Goal: Obtain resource: Download file/media

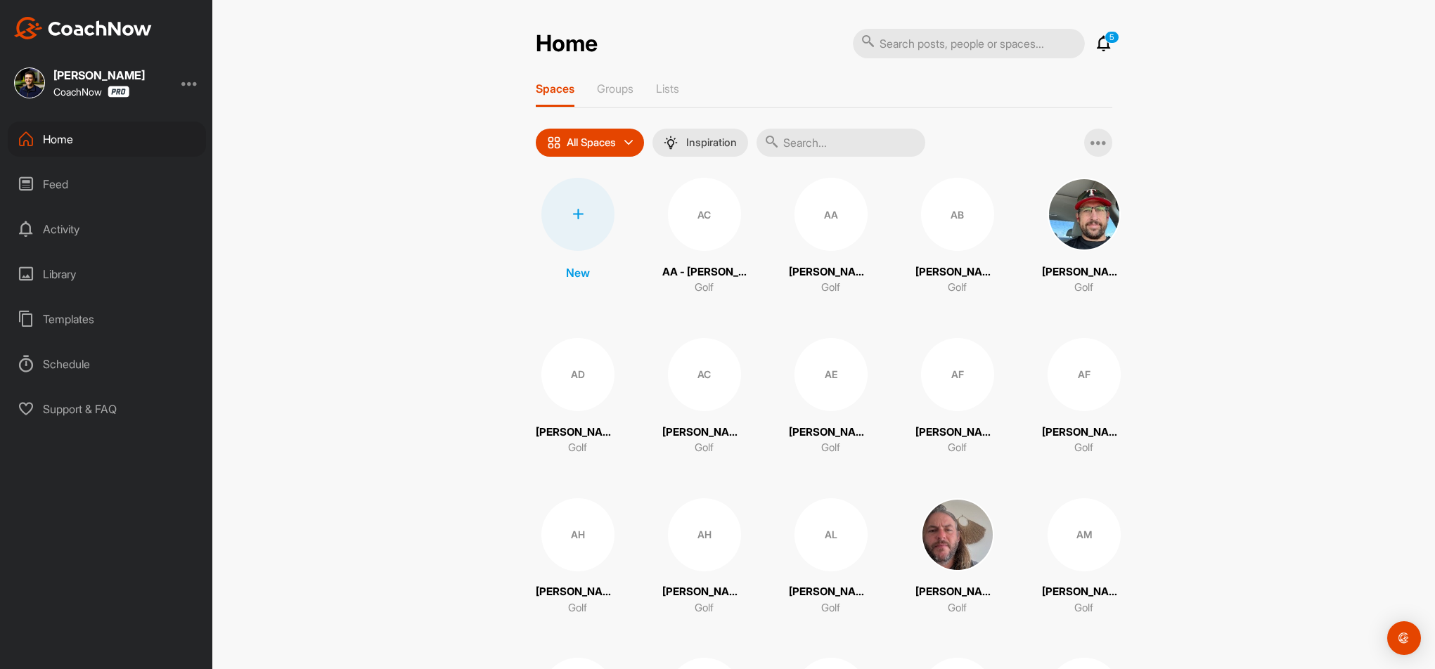
click at [967, 53] on input "text" at bounding box center [969, 44] width 232 height 30
type input "do"
click at [1100, 46] on icon at bounding box center [1103, 43] width 17 height 17
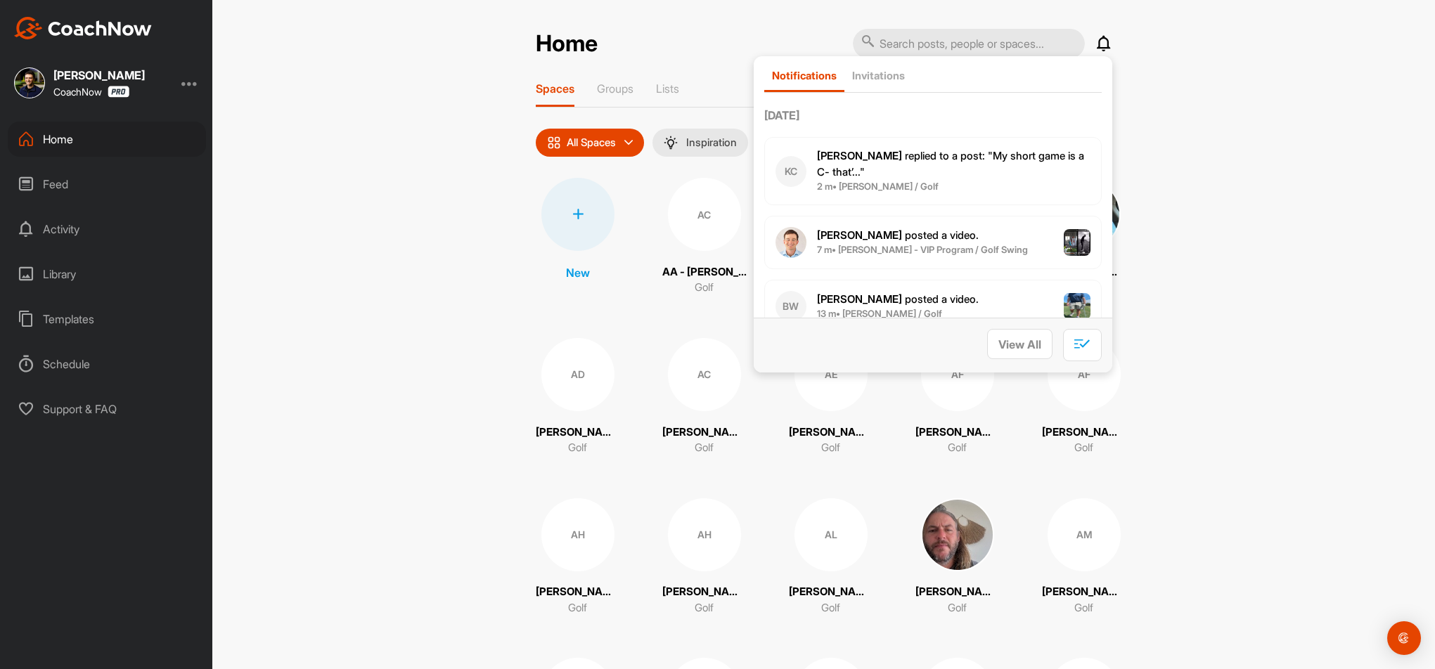
click at [1100, 46] on icon at bounding box center [1103, 43] width 17 height 17
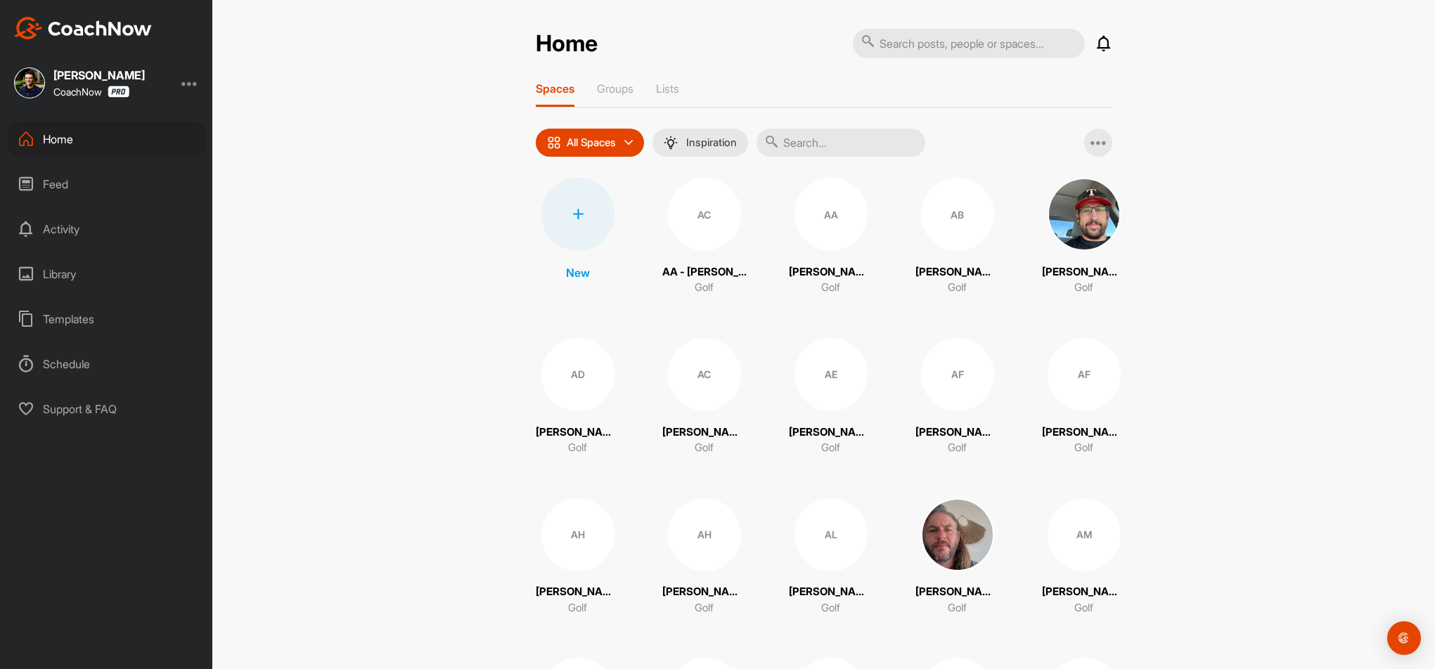
click at [116, 276] on div "Library" at bounding box center [107, 274] width 198 height 35
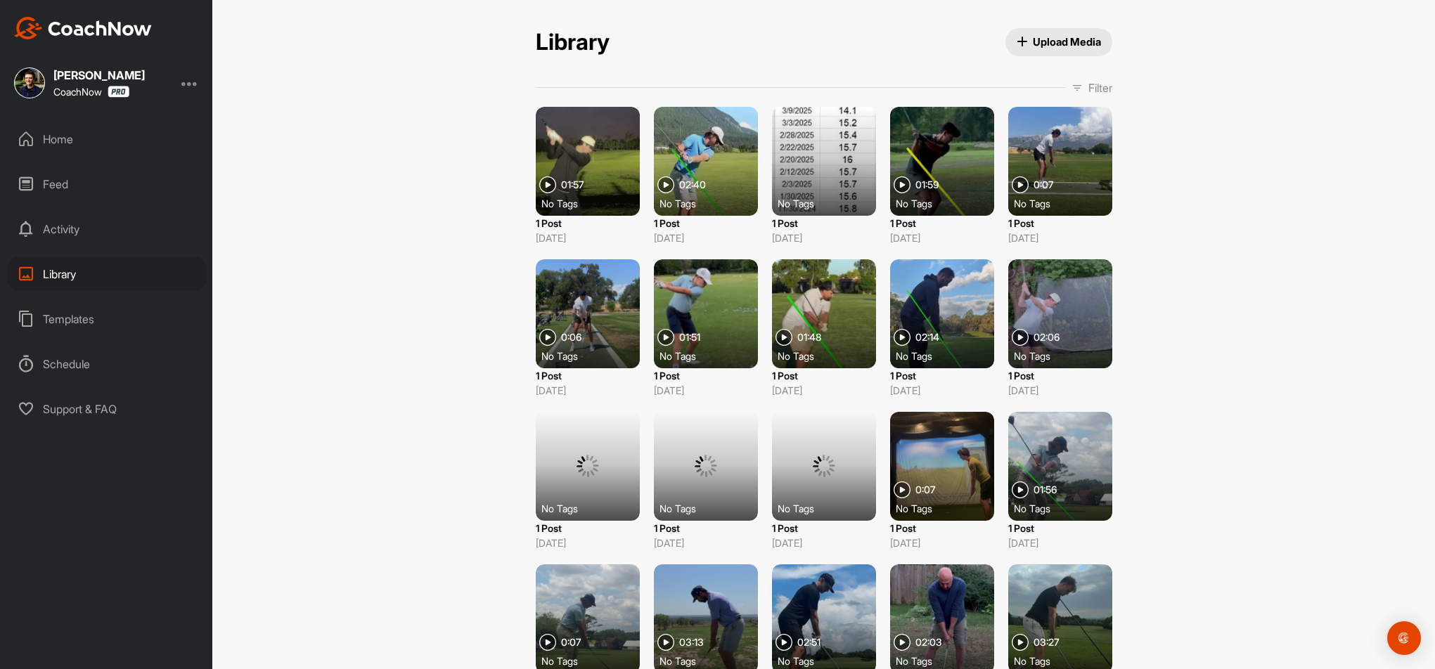
click at [1088, 90] on p "Filter" at bounding box center [1100, 87] width 24 height 17
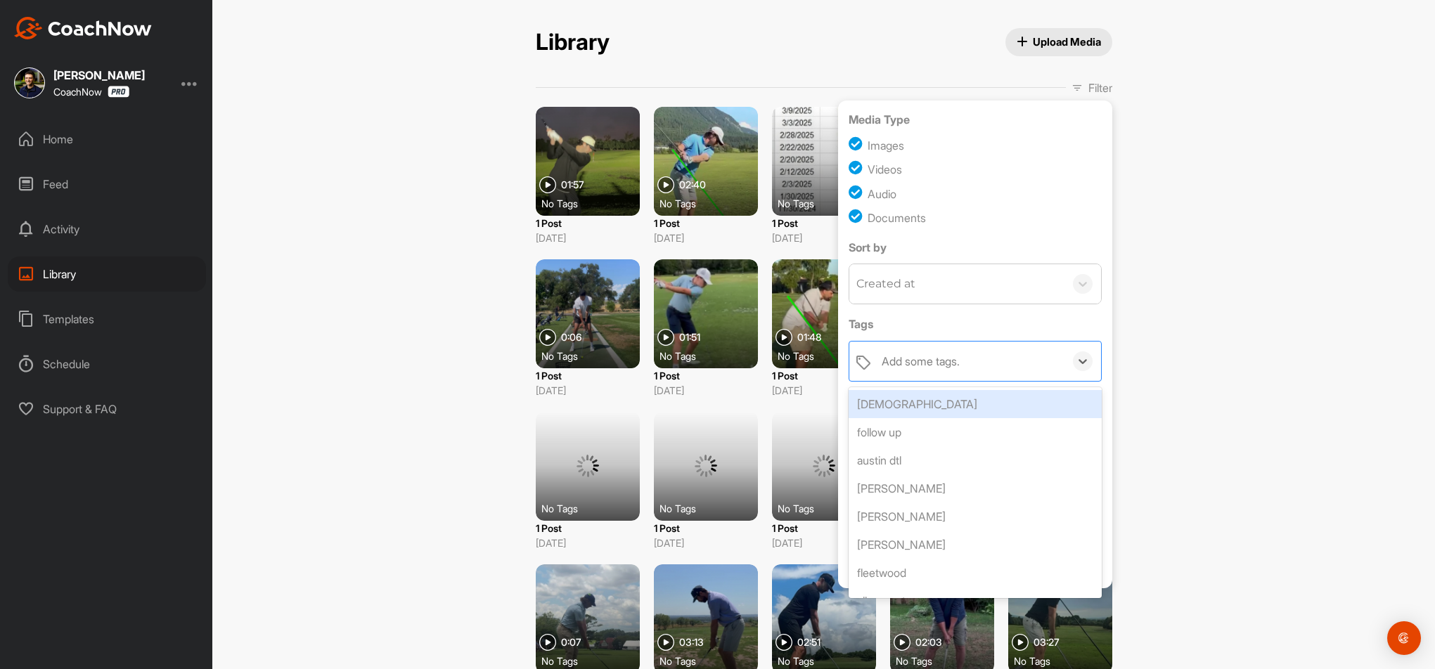
click at [955, 363] on div "Add some tags." at bounding box center [921, 361] width 78 height 17
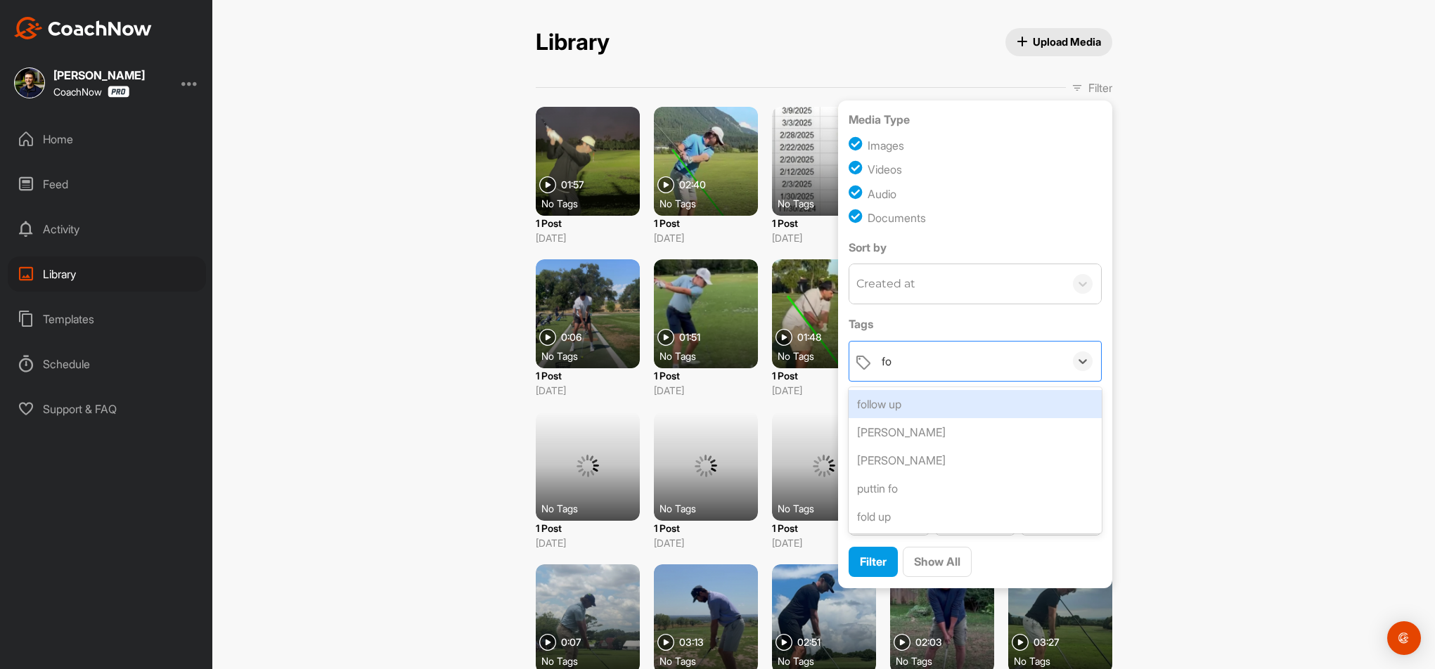
type input "f"
type input "film"
click at [965, 401] on div "film" at bounding box center [975, 404] width 253 height 28
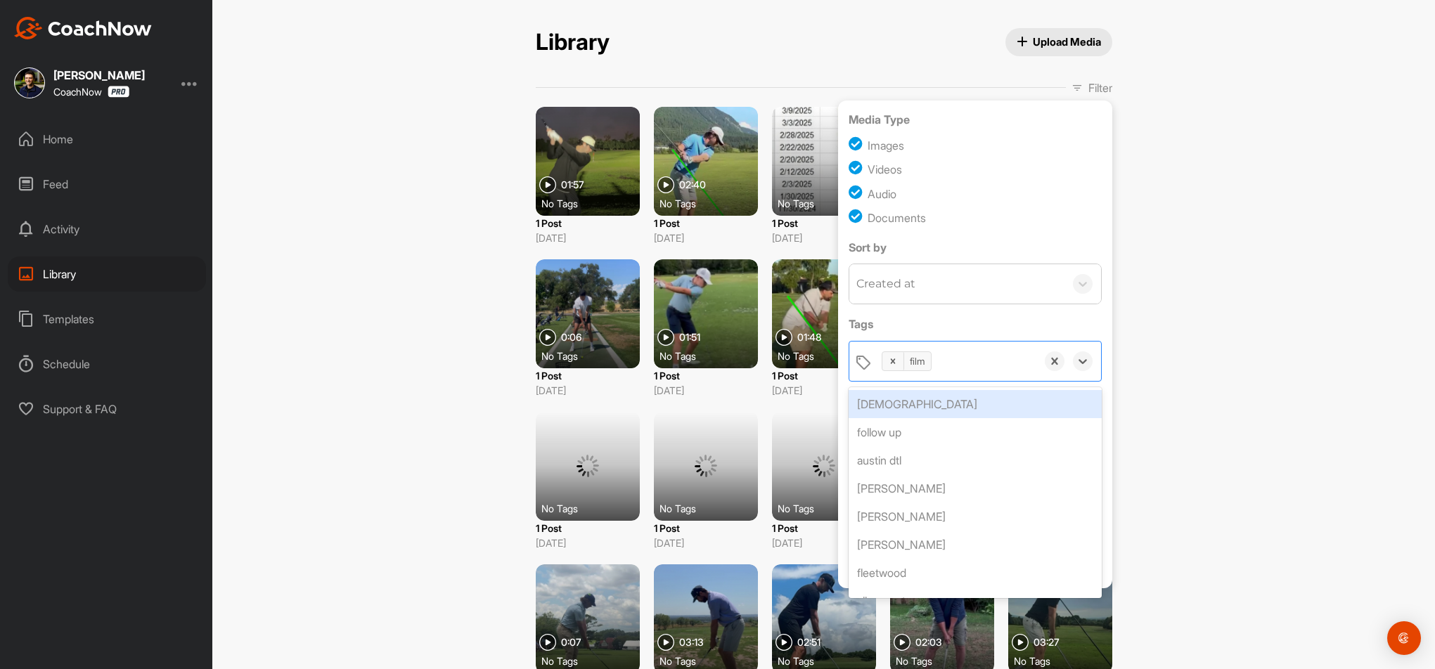
click at [971, 328] on label "Tags" at bounding box center [975, 324] width 253 height 17
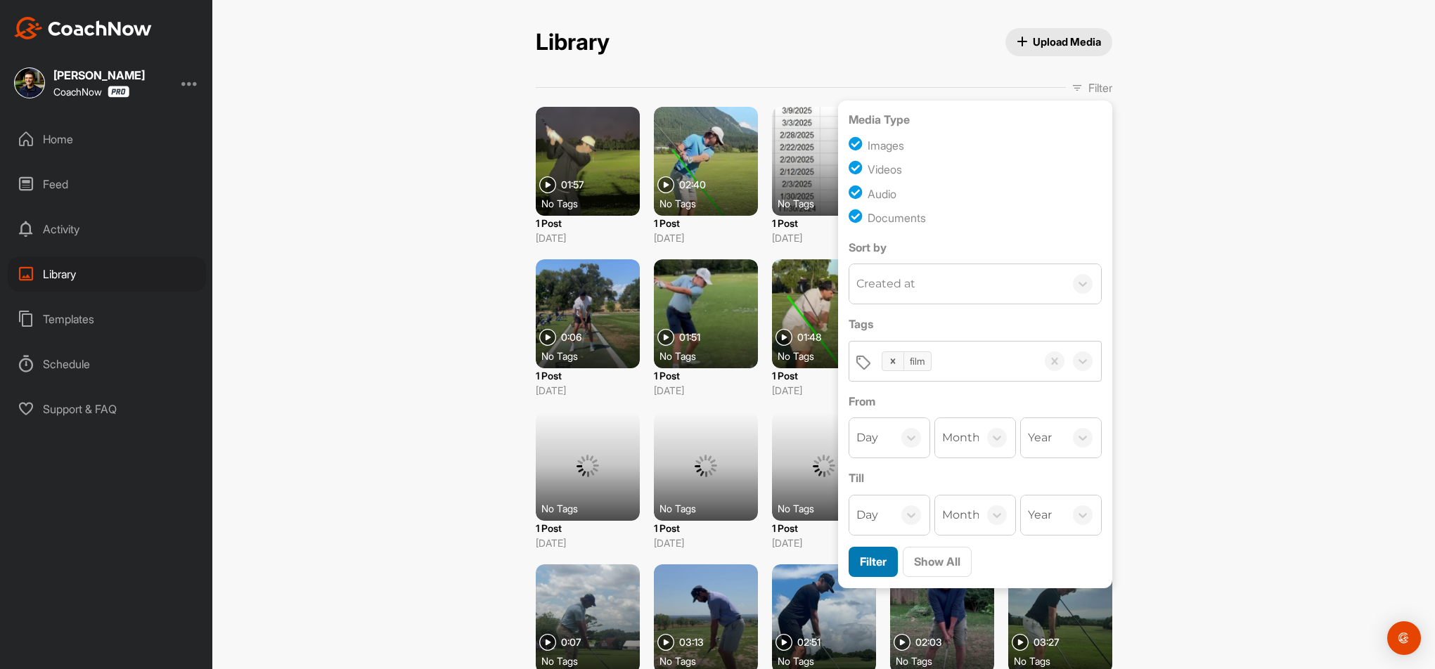
click at [868, 564] on span "Filter" at bounding box center [873, 562] width 27 height 14
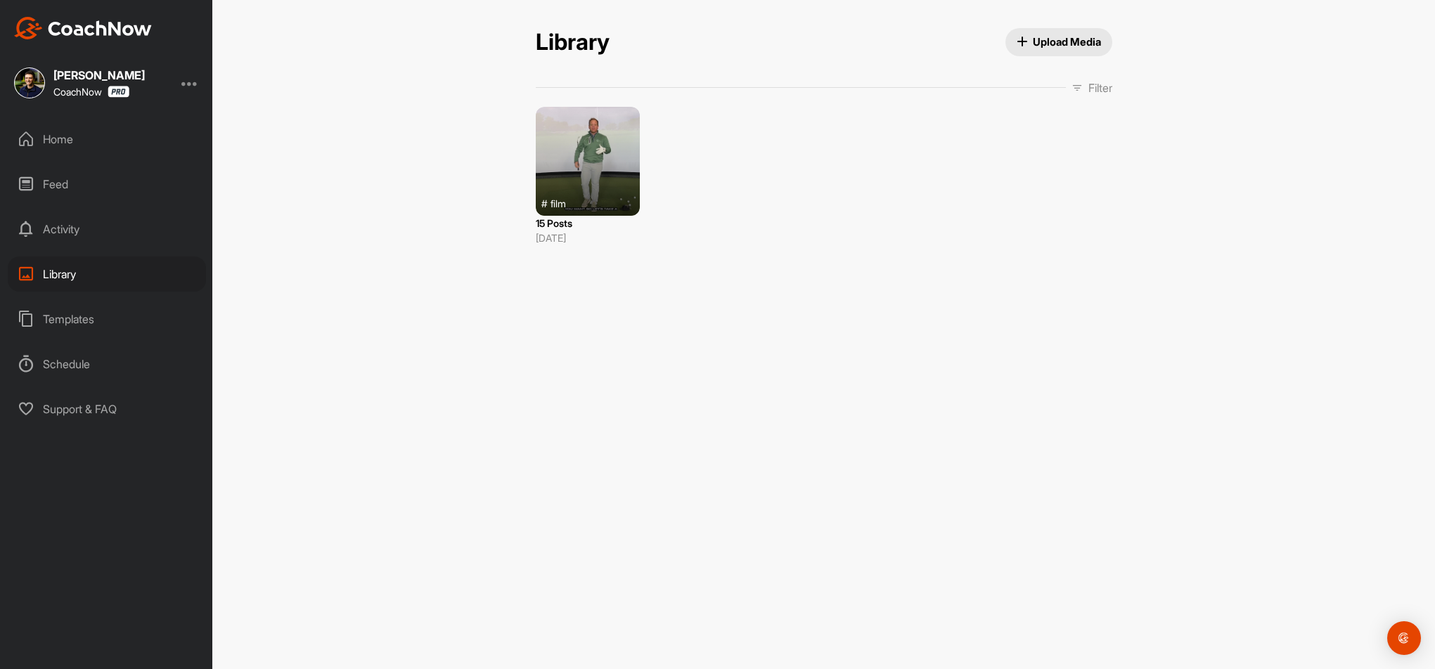
click at [603, 169] on div at bounding box center [588, 161] width 104 height 109
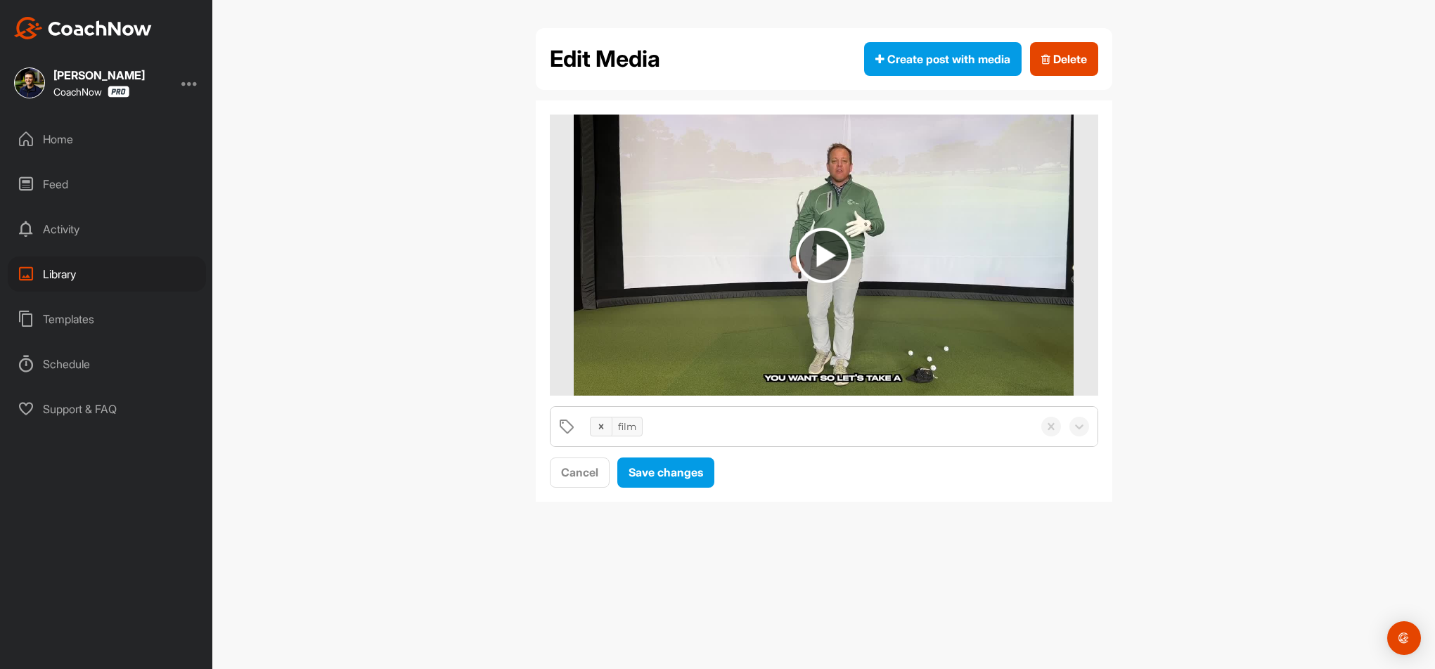
click at [926, 274] on img at bounding box center [824, 255] width 500 height 281
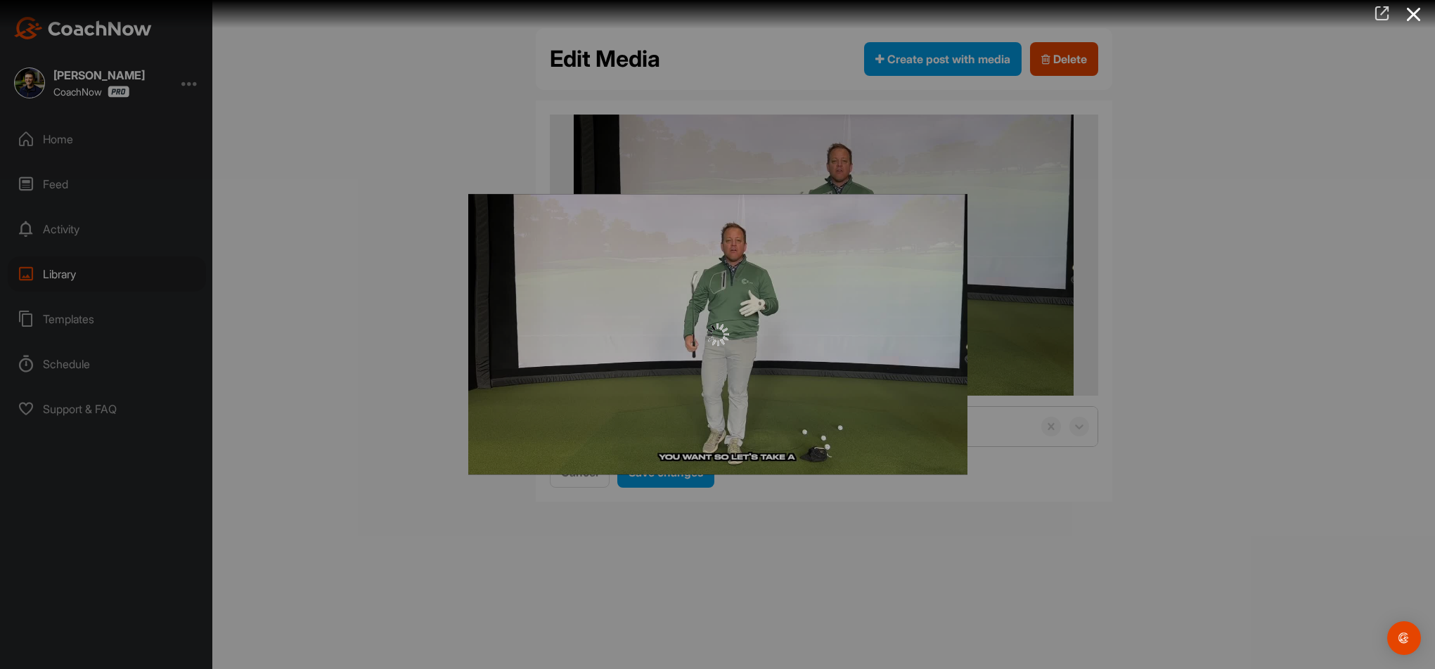
click at [1374, 13] on icon at bounding box center [1382, 13] width 16 height 15
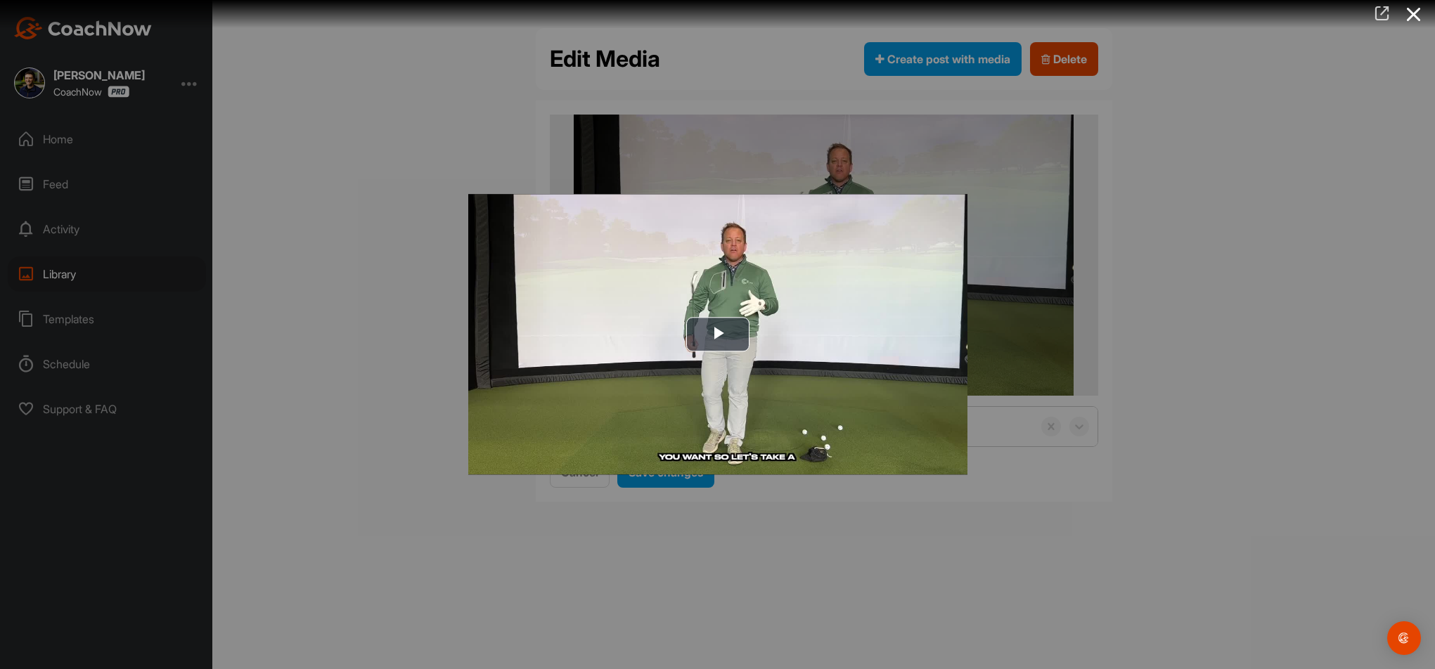
click at [1383, 15] on icon at bounding box center [1382, 13] width 16 height 15
click at [1140, 233] on div at bounding box center [717, 334] width 1435 height 669
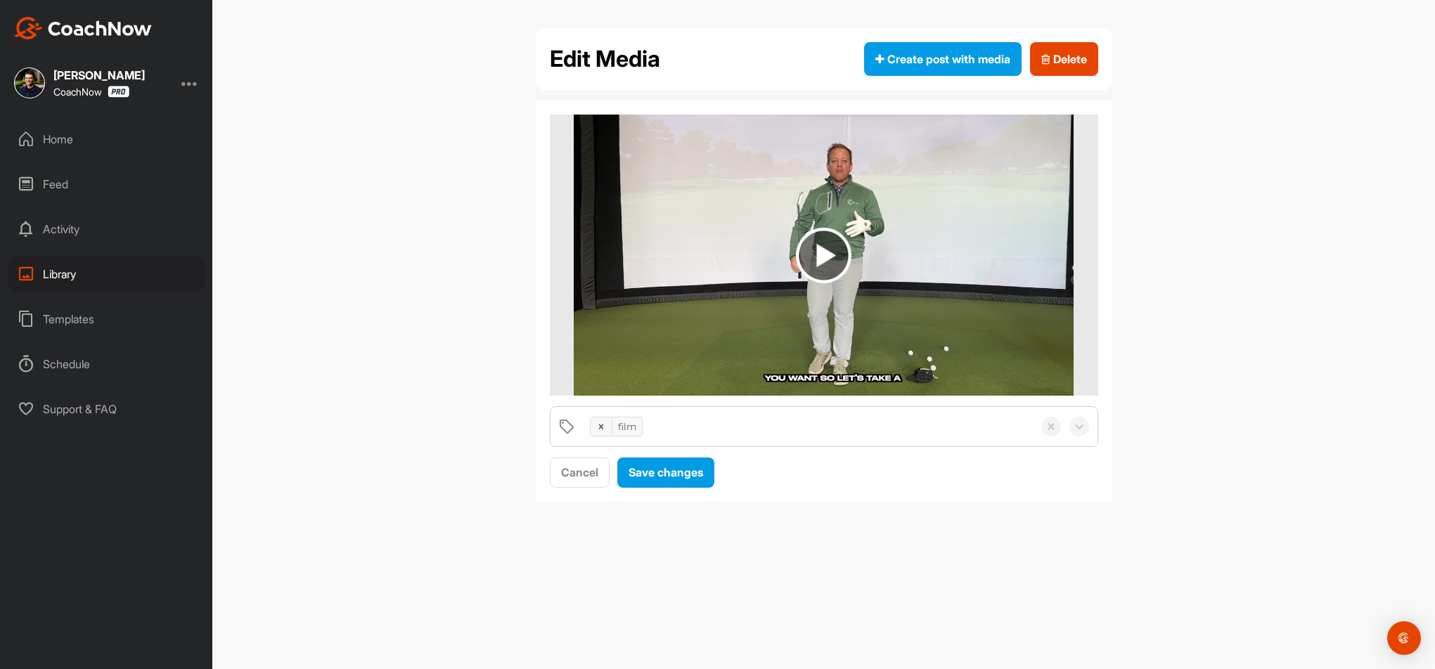
click at [1018, 278] on img at bounding box center [824, 255] width 500 height 281
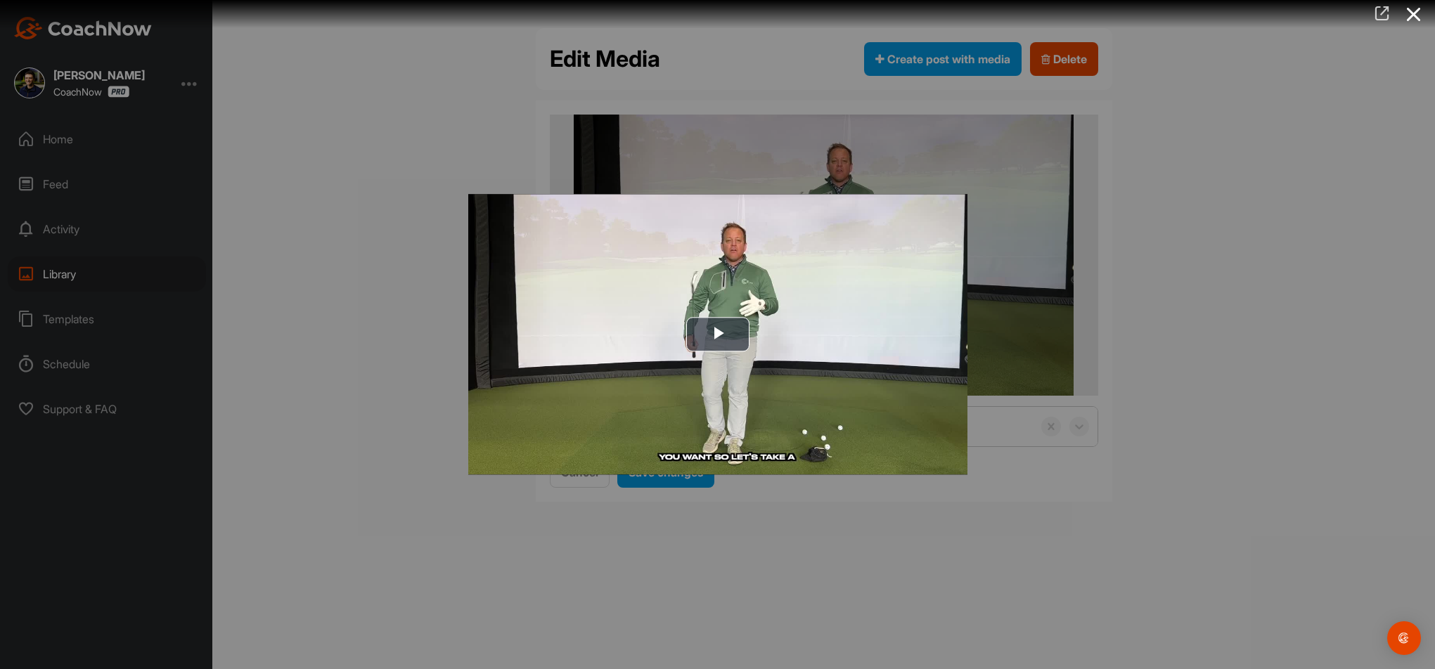
click at [1366, 16] on div at bounding box center [711, 14] width 1445 height 28
click at [1383, 14] on icon at bounding box center [1382, 13] width 16 height 15
